Goal: Navigation & Orientation: Find specific page/section

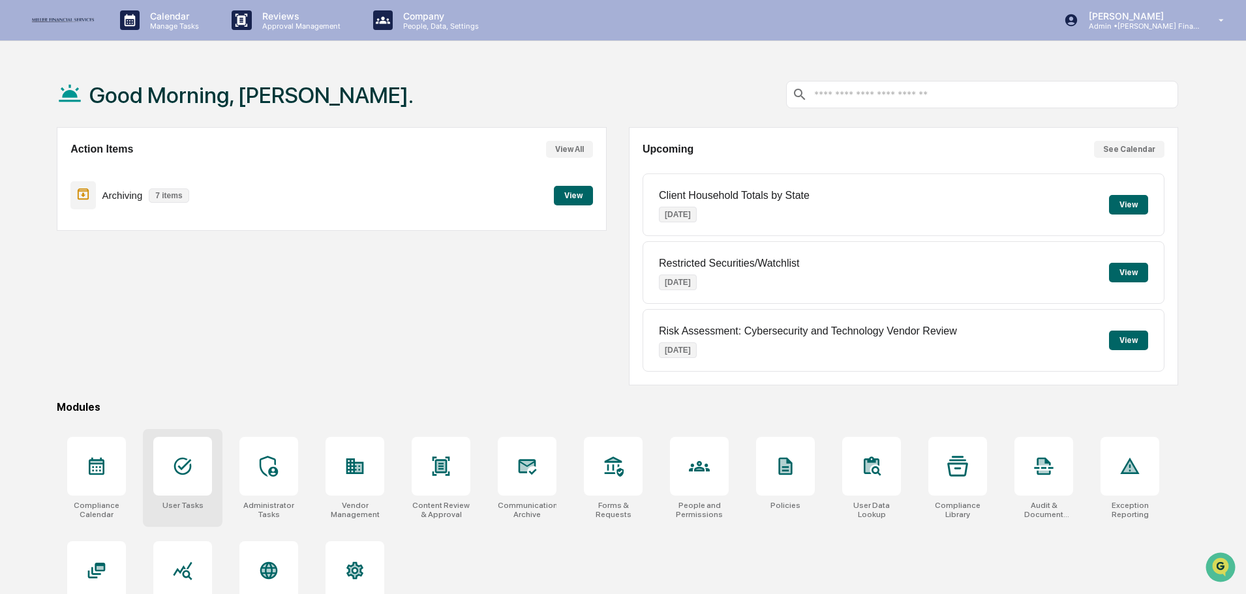
click at [185, 470] on icon at bounding box center [182, 466] width 21 height 21
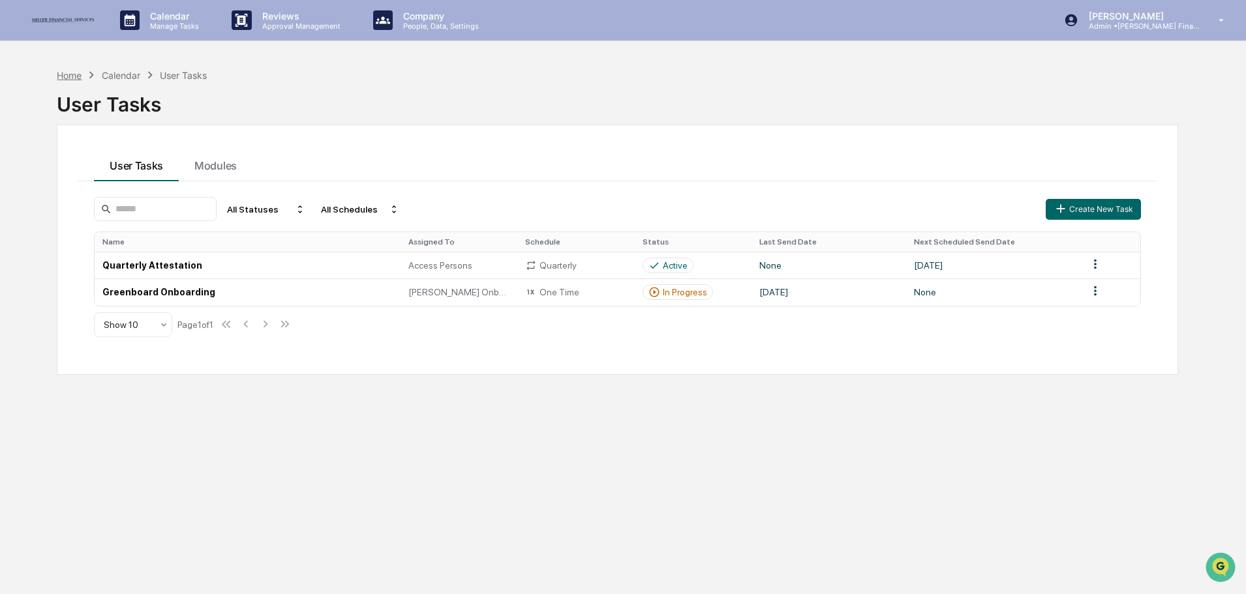
click at [67, 74] on div "Home" at bounding box center [69, 75] width 25 height 11
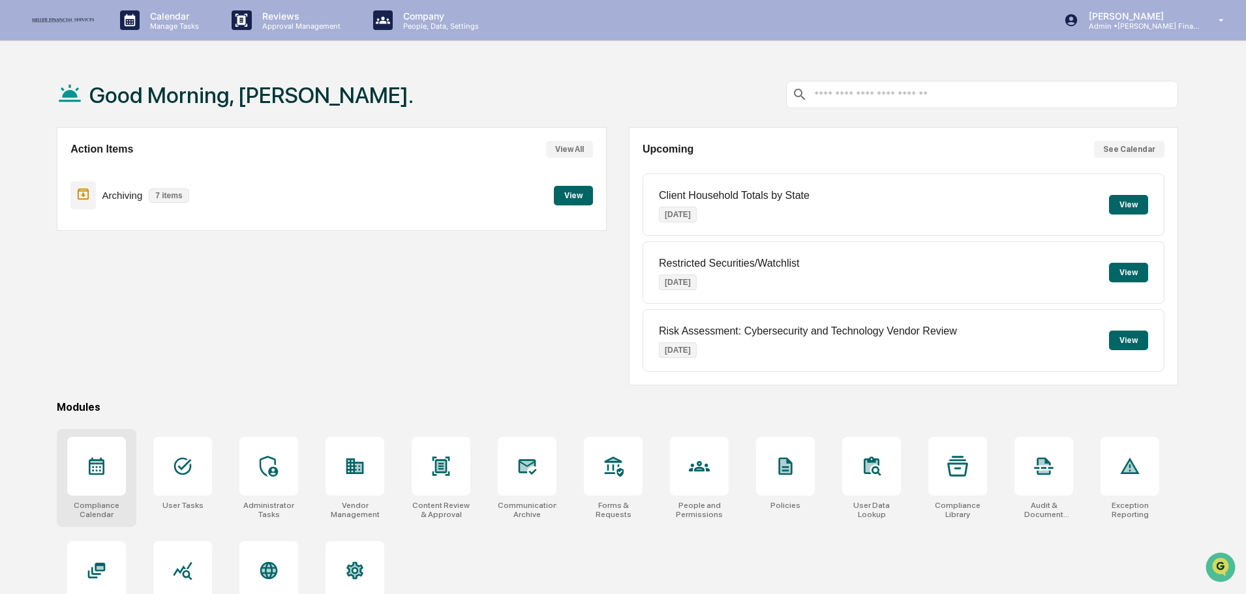
click at [93, 474] on icon at bounding box center [97, 467] width 16 height 18
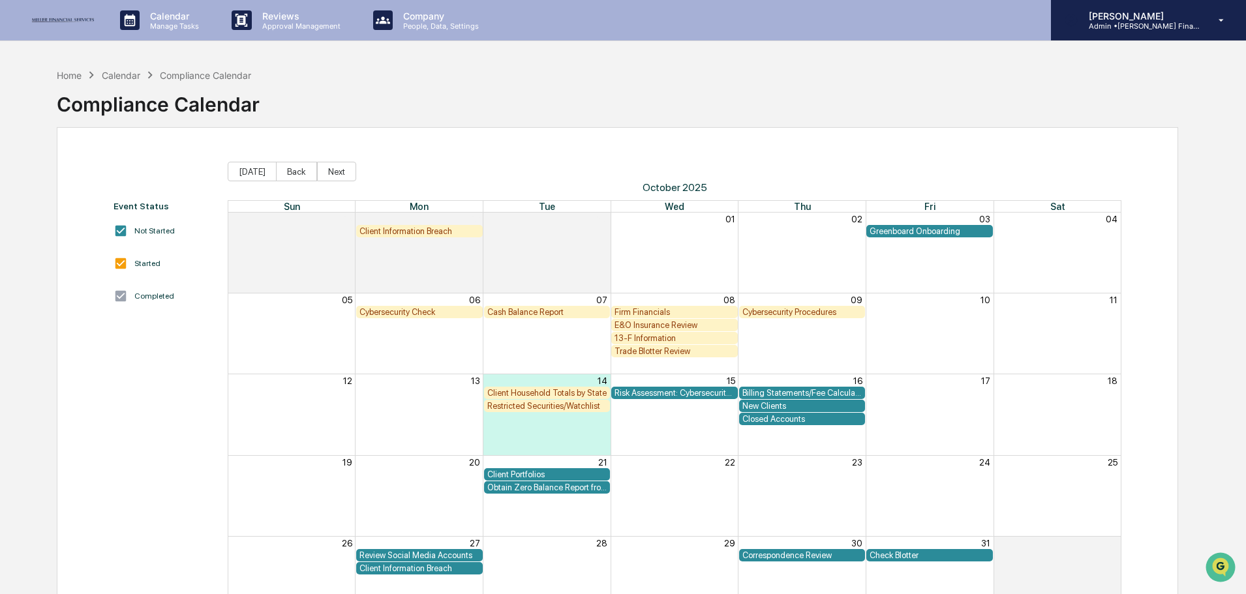
click at [1137, 20] on p "[PERSON_NAME]" at bounding box center [1138, 15] width 121 height 11
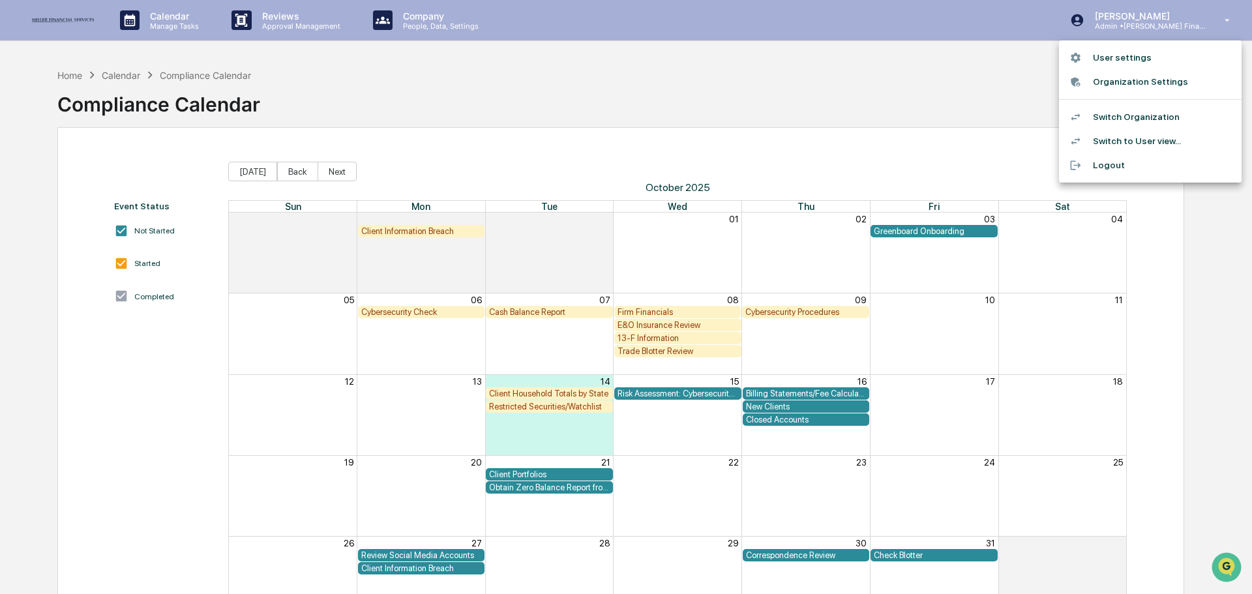
click at [1125, 113] on li "Switch Organization" at bounding box center [1150, 117] width 183 height 24
